Goal: Task Accomplishment & Management: Use online tool/utility

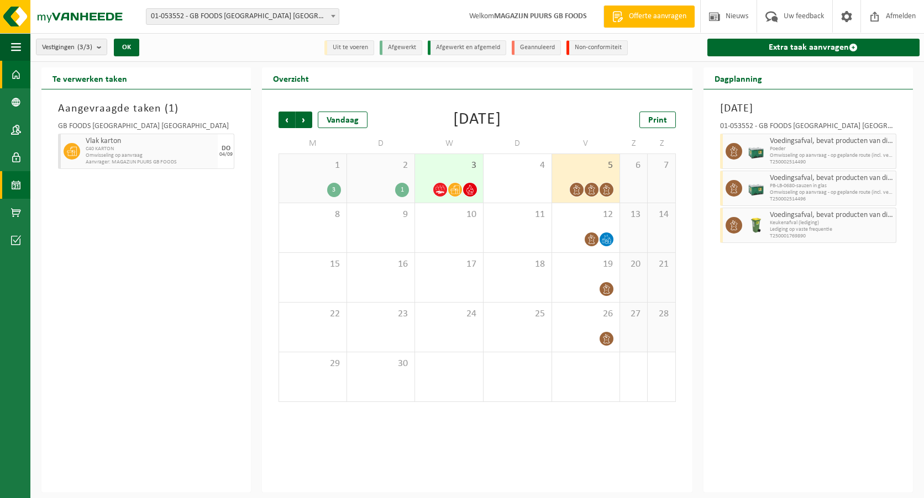
click at [15, 78] on span at bounding box center [16, 75] width 10 height 28
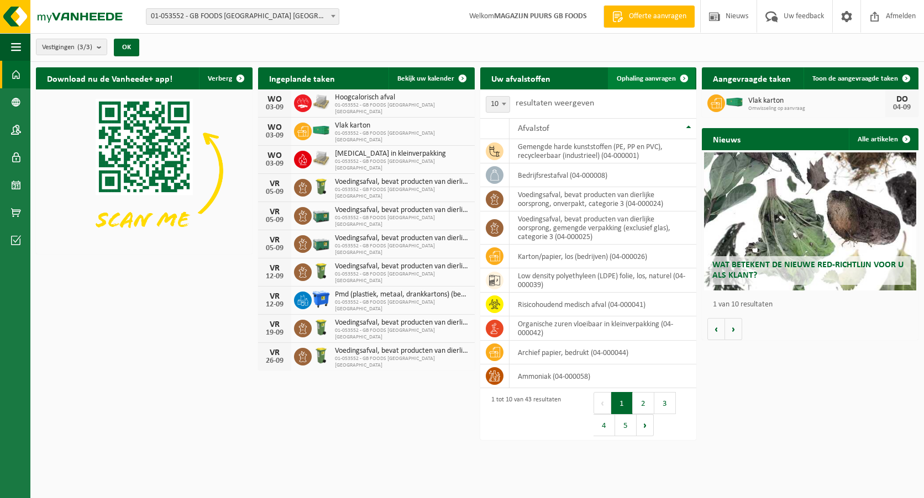
click at [649, 85] on link "Ophaling aanvragen" at bounding box center [651, 78] width 87 height 22
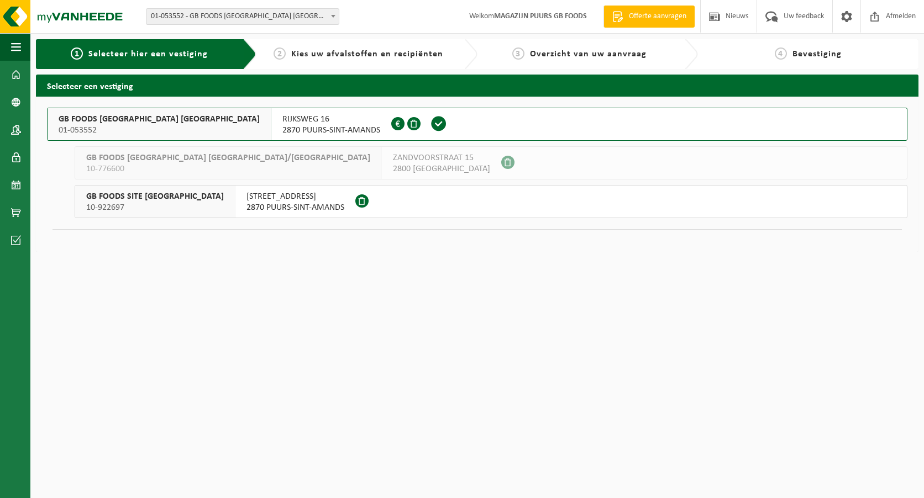
click at [143, 124] on span "GB FOODS [GEOGRAPHIC_DATA] [GEOGRAPHIC_DATA]" at bounding box center [159, 119] width 201 height 11
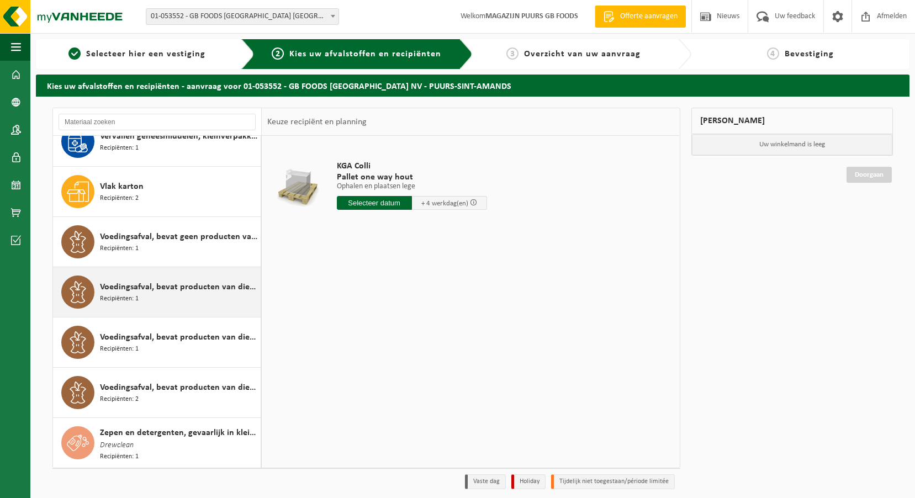
scroll to position [1730, 0]
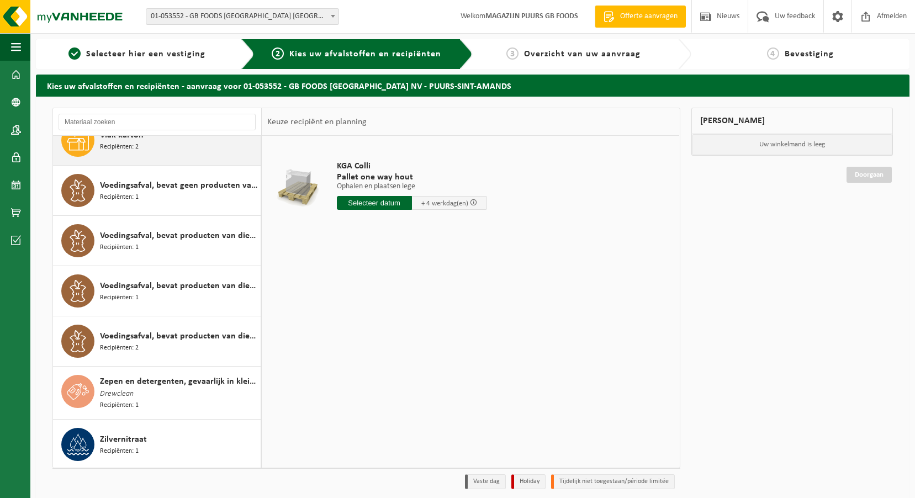
click at [173, 146] on div "Vlak karton Recipiënten: 2" at bounding box center [179, 140] width 158 height 33
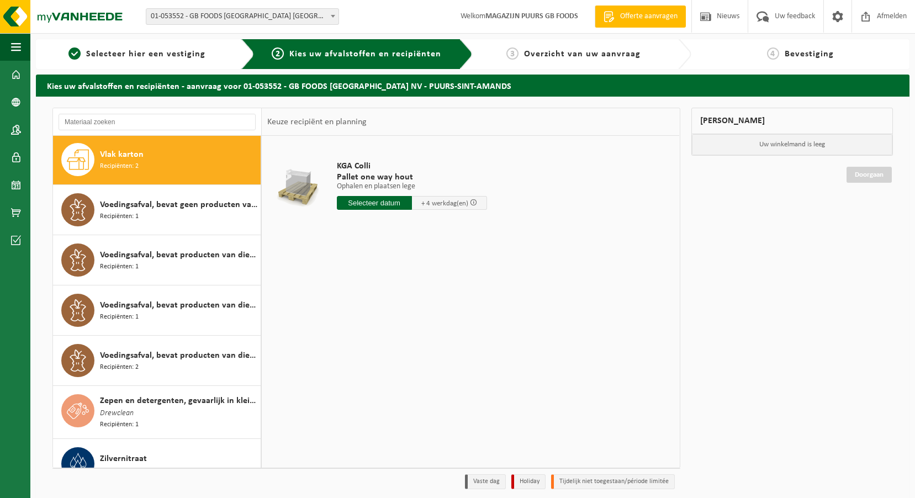
scroll to position [1709, 0]
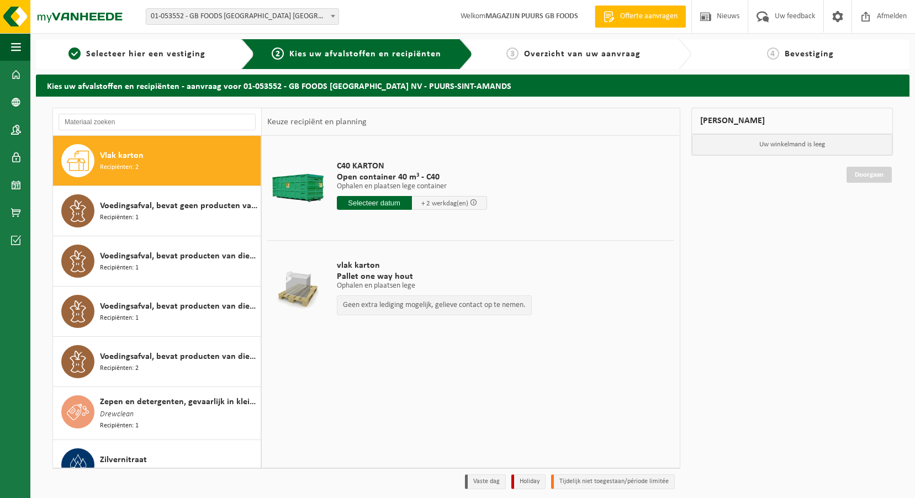
click at [386, 210] on div "C40 KARTON Open container 40 m³ - C40 Ophalen en plaatsen lege container Ophale…" at bounding box center [411, 188] width 161 height 77
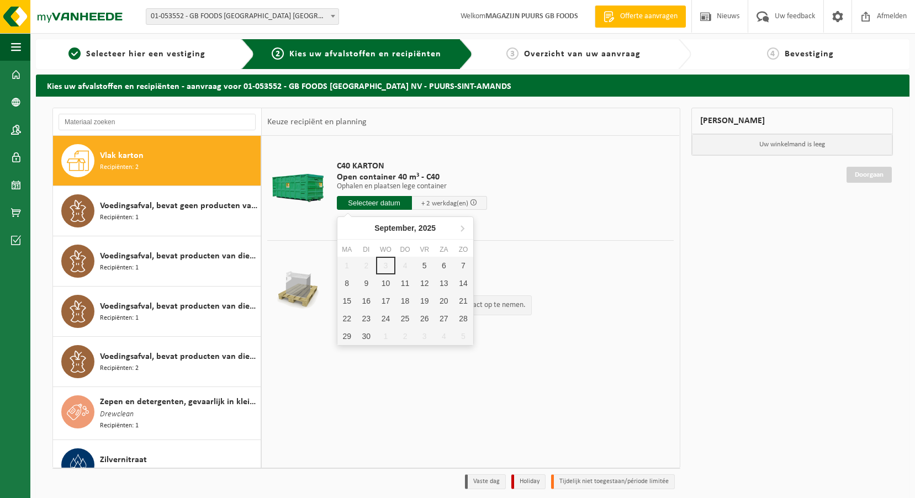
click at [391, 201] on input "text" at bounding box center [374, 203] width 75 height 14
click at [423, 262] on div "5" at bounding box center [424, 266] width 19 height 18
type input "Van 2025-09-05"
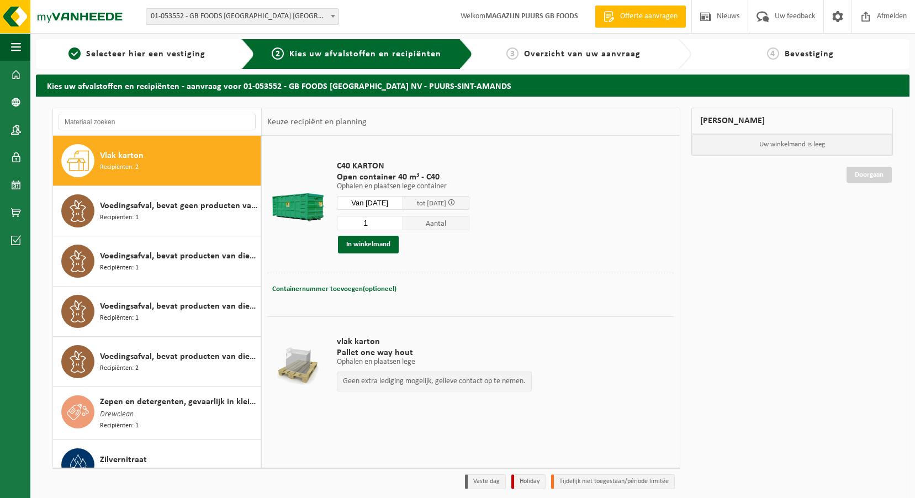
click at [345, 284] on button "Containernummer toevoegen(optioneel) Annuleren" at bounding box center [334, 289] width 127 height 15
type input "c40-2230"
click at [373, 240] on button "In winkelmand" at bounding box center [368, 245] width 61 height 18
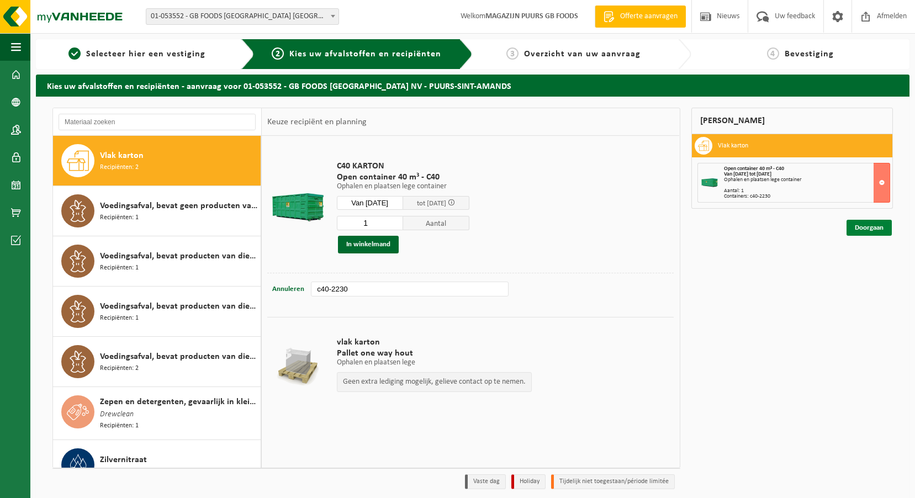
click at [883, 225] on link "Doorgaan" at bounding box center [869, 228] width 45 height 16
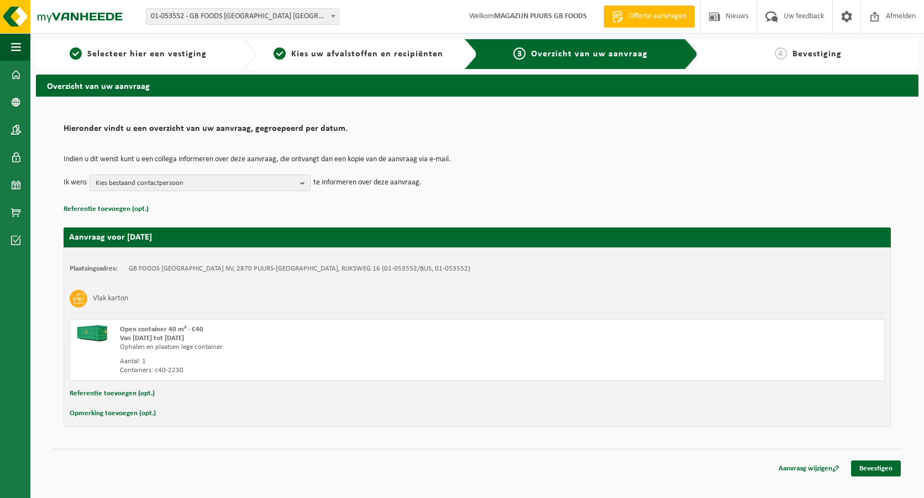
click at [231, 185] on span "Kies bestaand contactpersoon" at bounding box center [196, 183] width 200 height 17
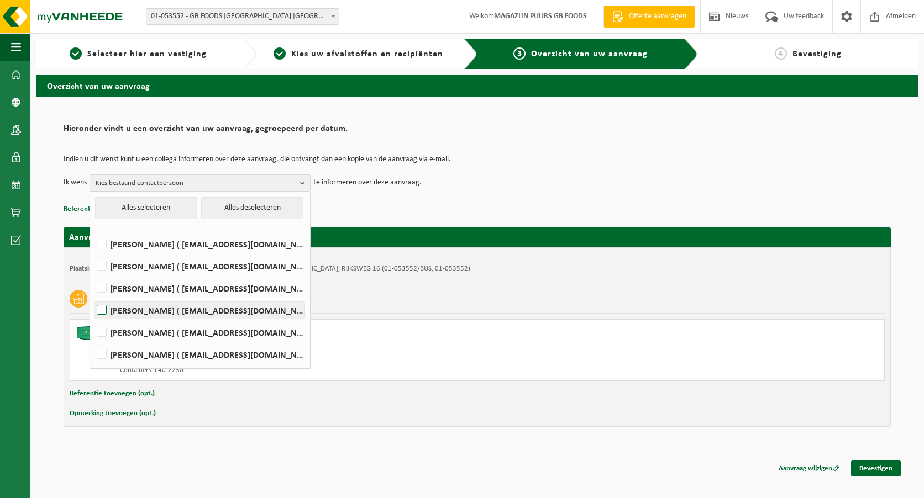
click at [167, 310] on label "Andre Reyniers ( andre_reyniers@thegbfoods.com )" at bounding box center [199, 310] width 210 height 17
click at [93, 297] on input "Andre Reyniers ( andre_reyniers@thegbfoods.com )" at bounding box center [92, 296] width 1 height 1
checkbox input "true"
click at [160, 352] on label "Said Tizi ( said_tizi@thegbfoods.com )" at bounding box center [199, 354] width 210 height 17
click at [93, 341] on input "Said Tizi ( said_tizi@thegbfoods.com )" at bounding box center [92, 340] width 1 height 1
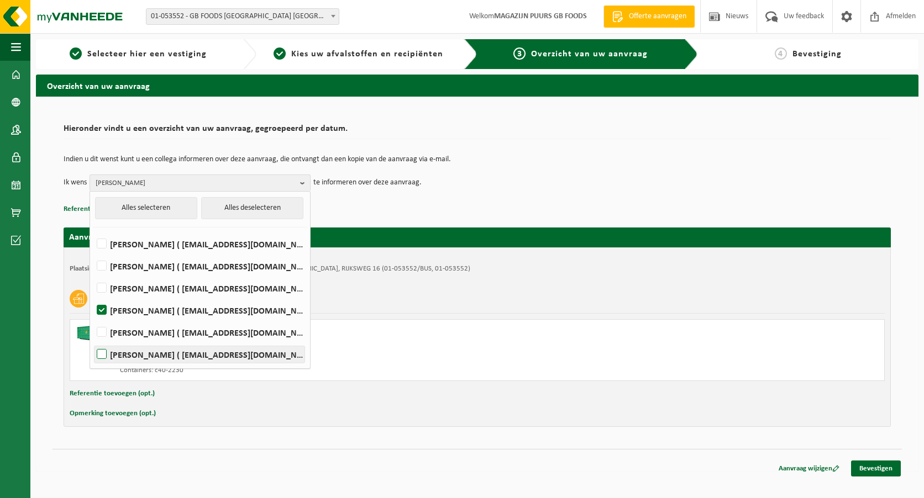
checkbox input "true"
drag, startPoint x: 621, startPoint y: 189, endPoint x: 662, endPoint y: 207, distance: 44.0
click at [622, 189] on td "Ik wens Andre Reyniers, Said Tizi Alles selecteren Alles deselecteren Devy De K…" at bounding box center [477, 183] width 827 height 17
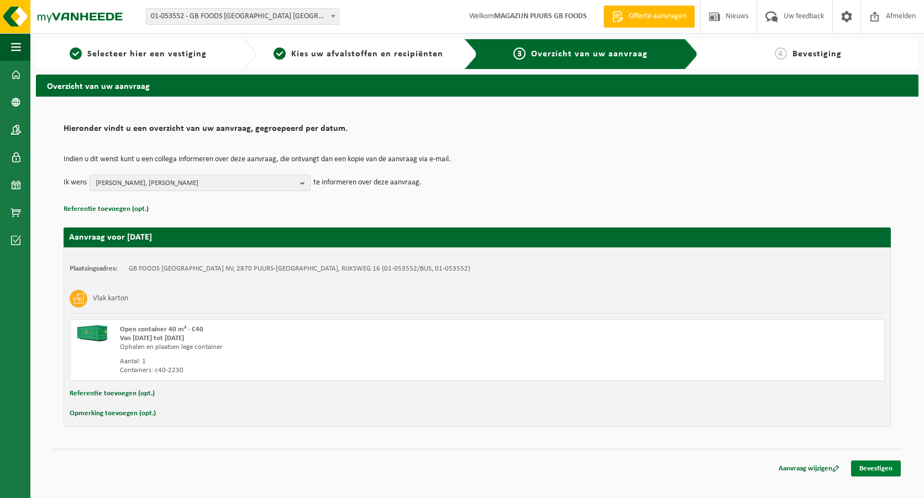
click at [886, 475] on link "Bevestigen" at bounding box center [876, 469] width 50 height 16
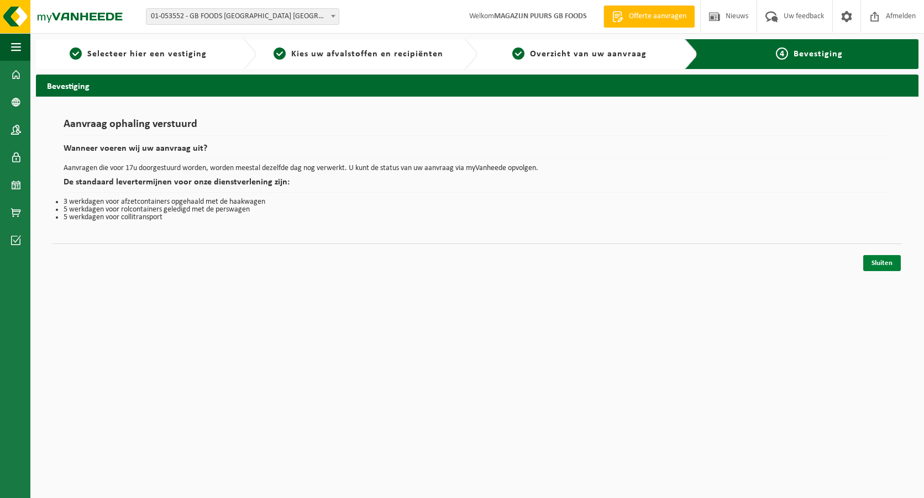
click at [877, 265] on link "Sluiten" at bounding box center [882, 263] width 38 height 16
